Goal: Check status: Check status

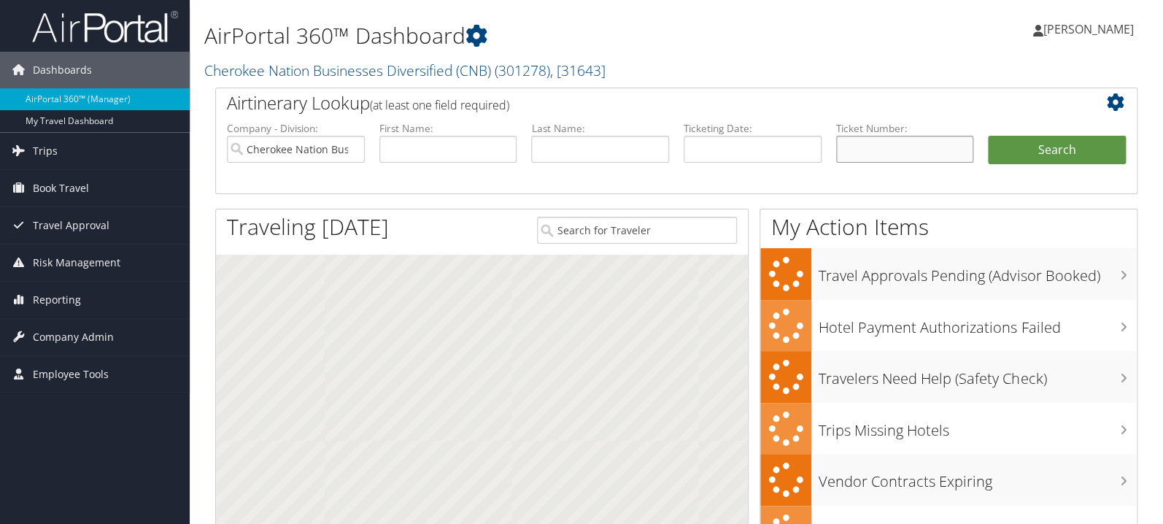
click at [920, 142] on input "text" at bounding box center [905, 149] width 138 height 27
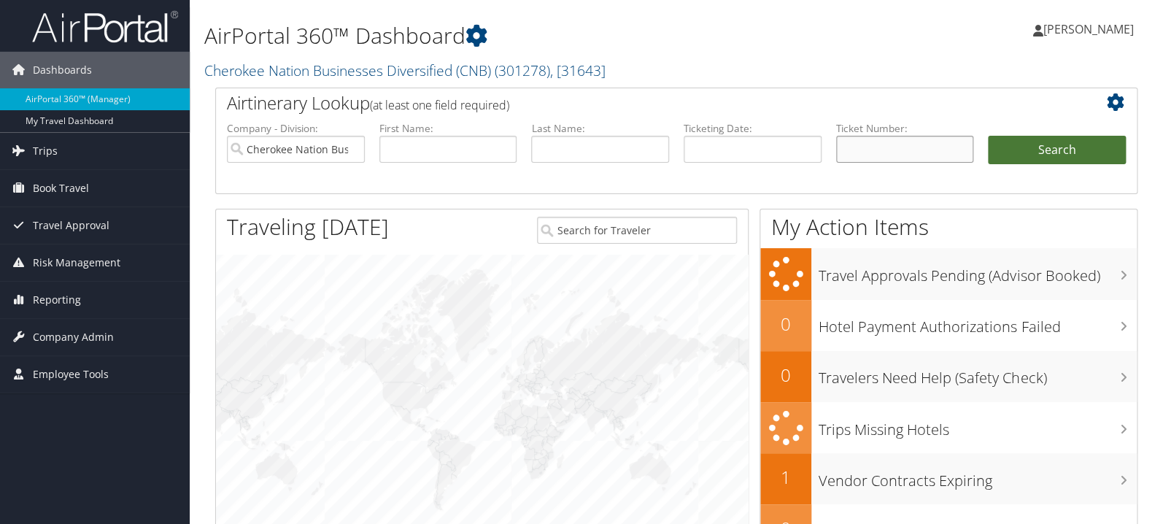
paste input "0067311007728"
type input "0067311007728"
click at [1030, 154] on button "Search" at bounding box center [1057, 150] width 138 height 29
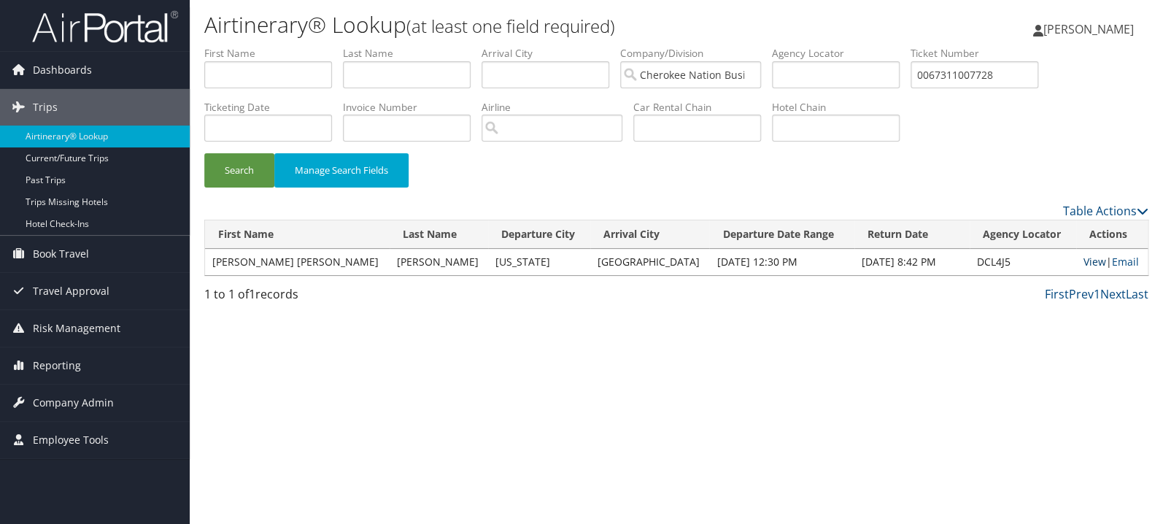
click at [1083, 263] on link "View" at bounding box center [1094, 262] width 23 height 14
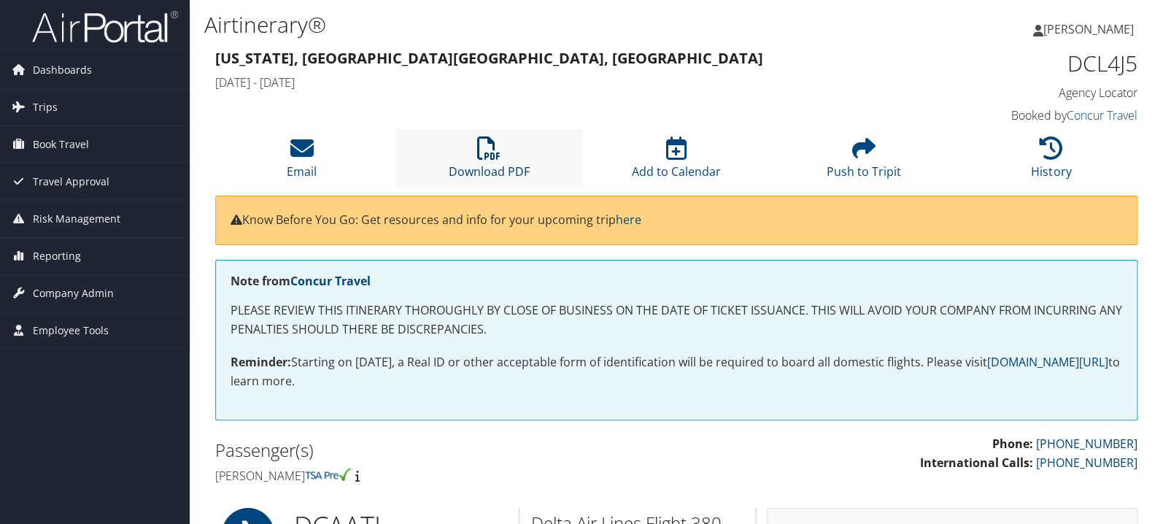
click at [492, 155] on icon at bounding box center [488, 147] width 23 height 23
